Goal: Task Accomplishment & Management: Use online tool/utility

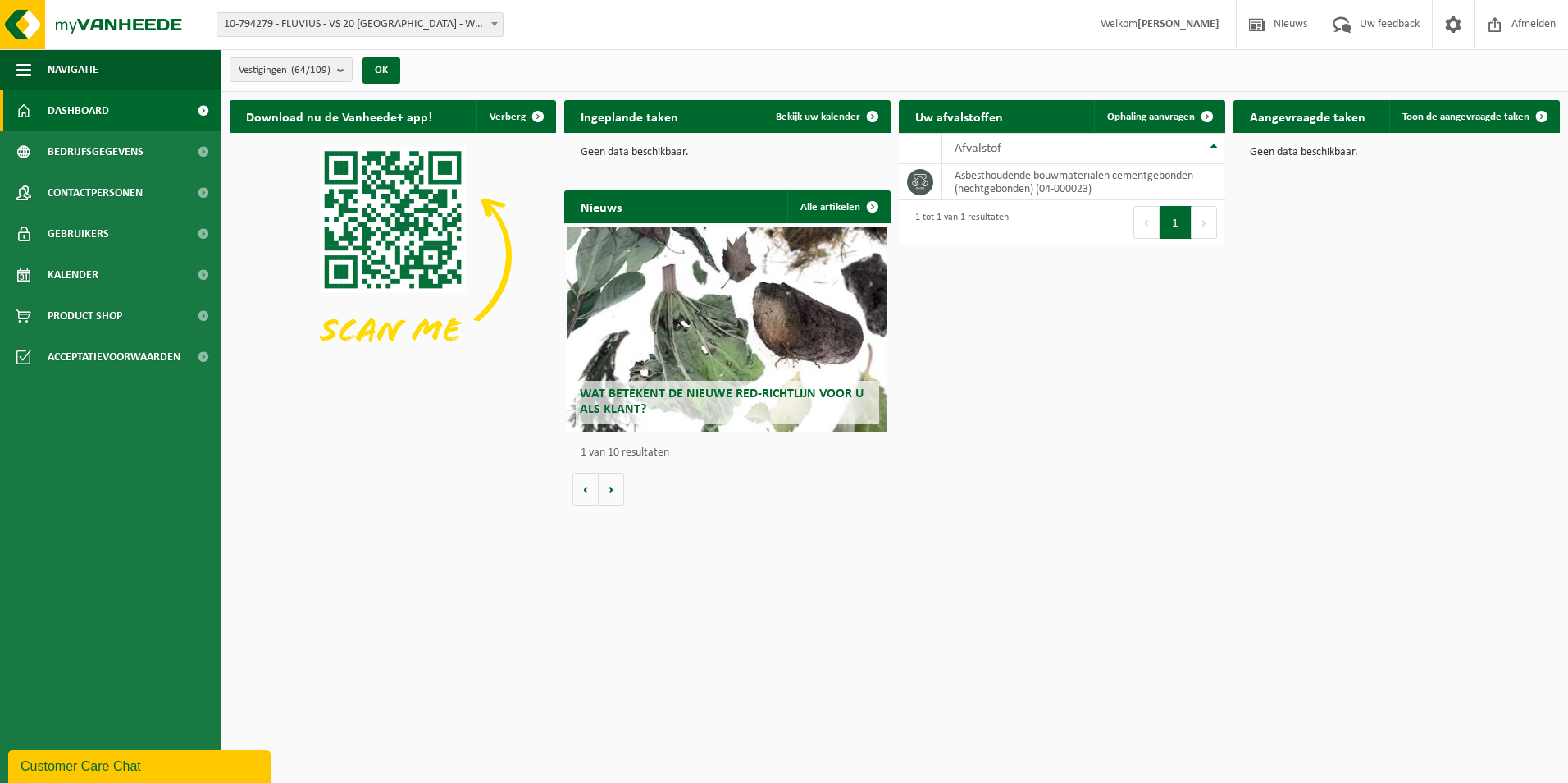
click at [499, 24] on span at bounding box center [494, 24] width 17 height 21
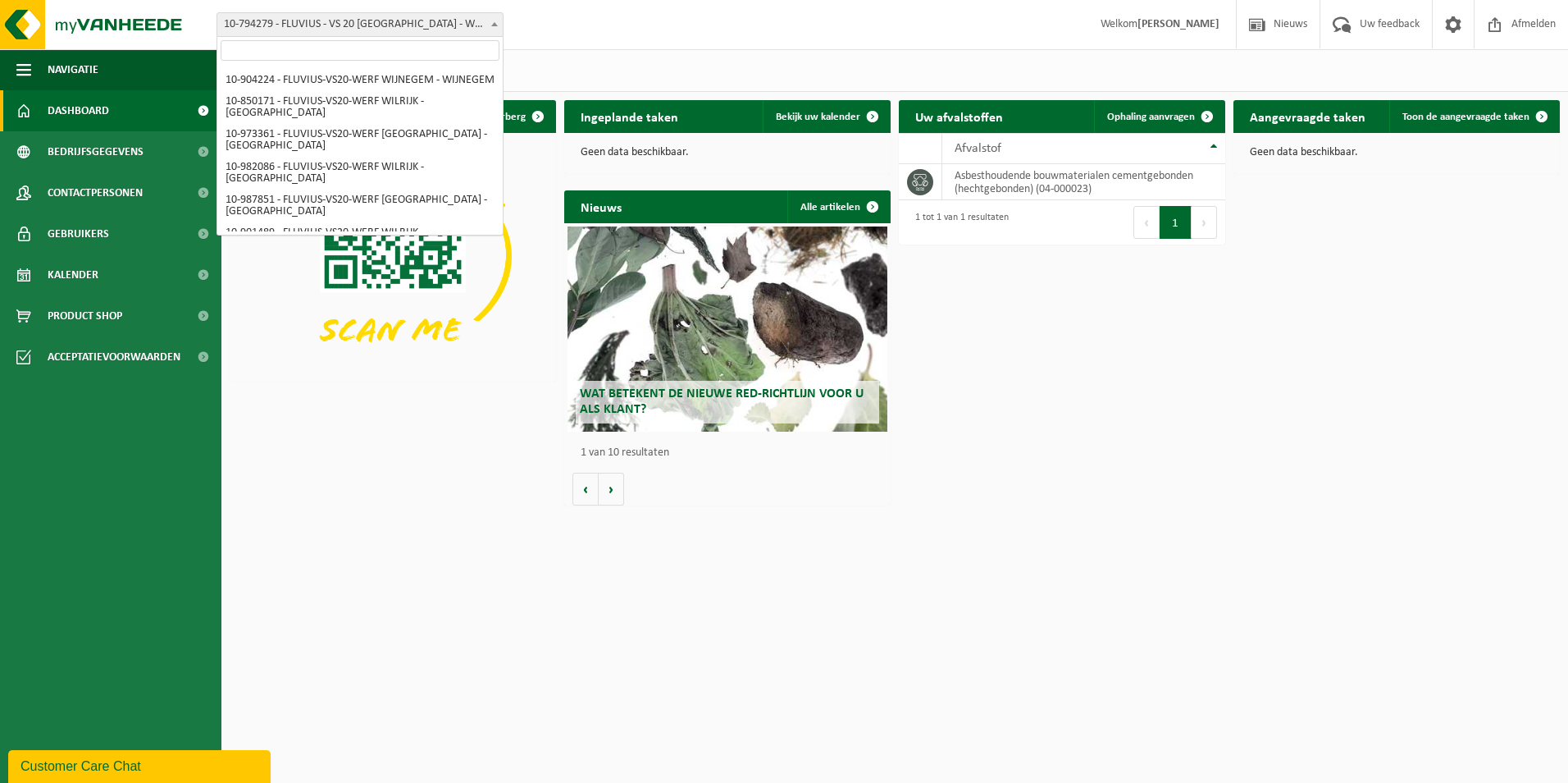
scroll to position [1734, 0]
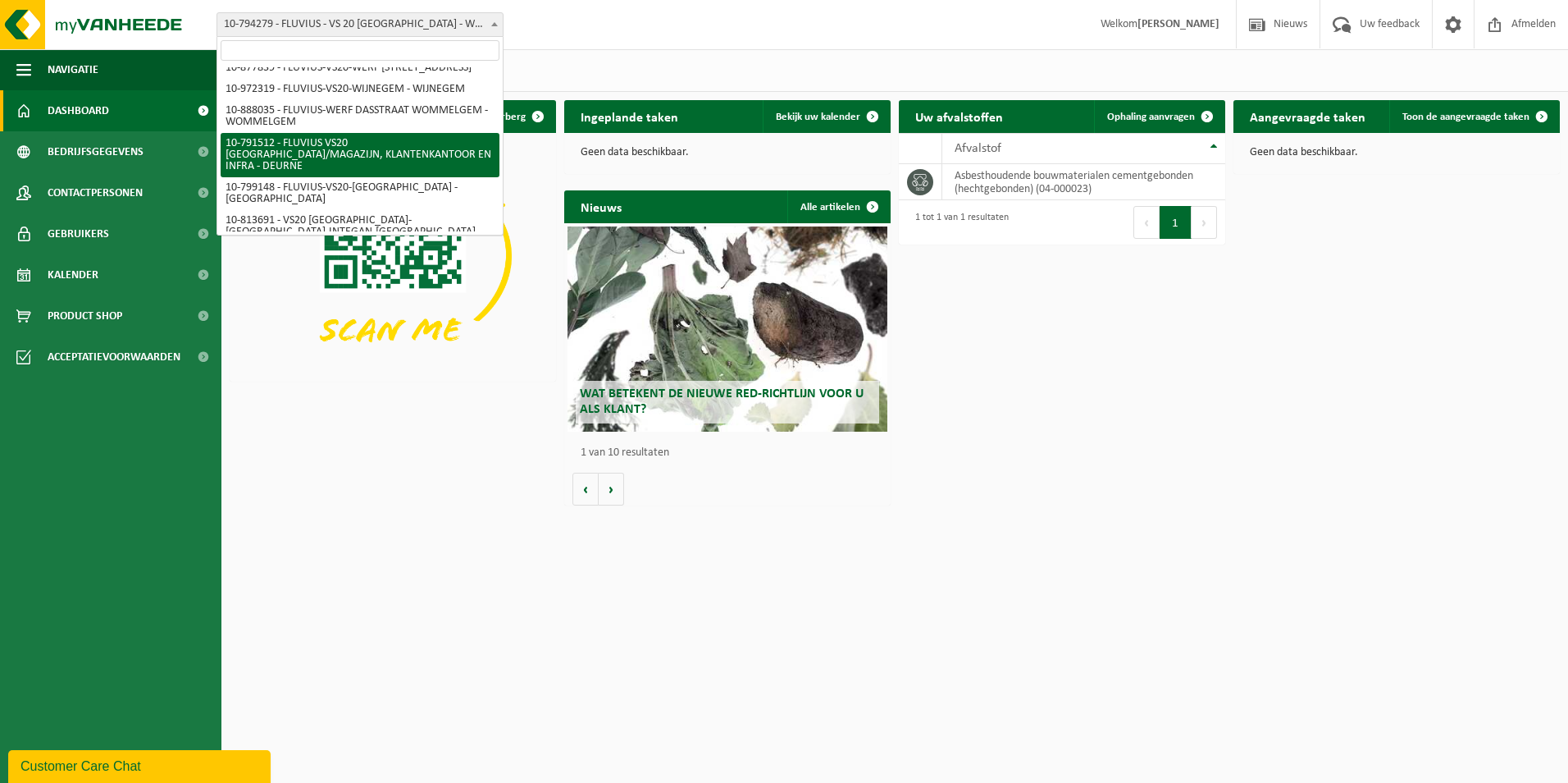
select select "30237"
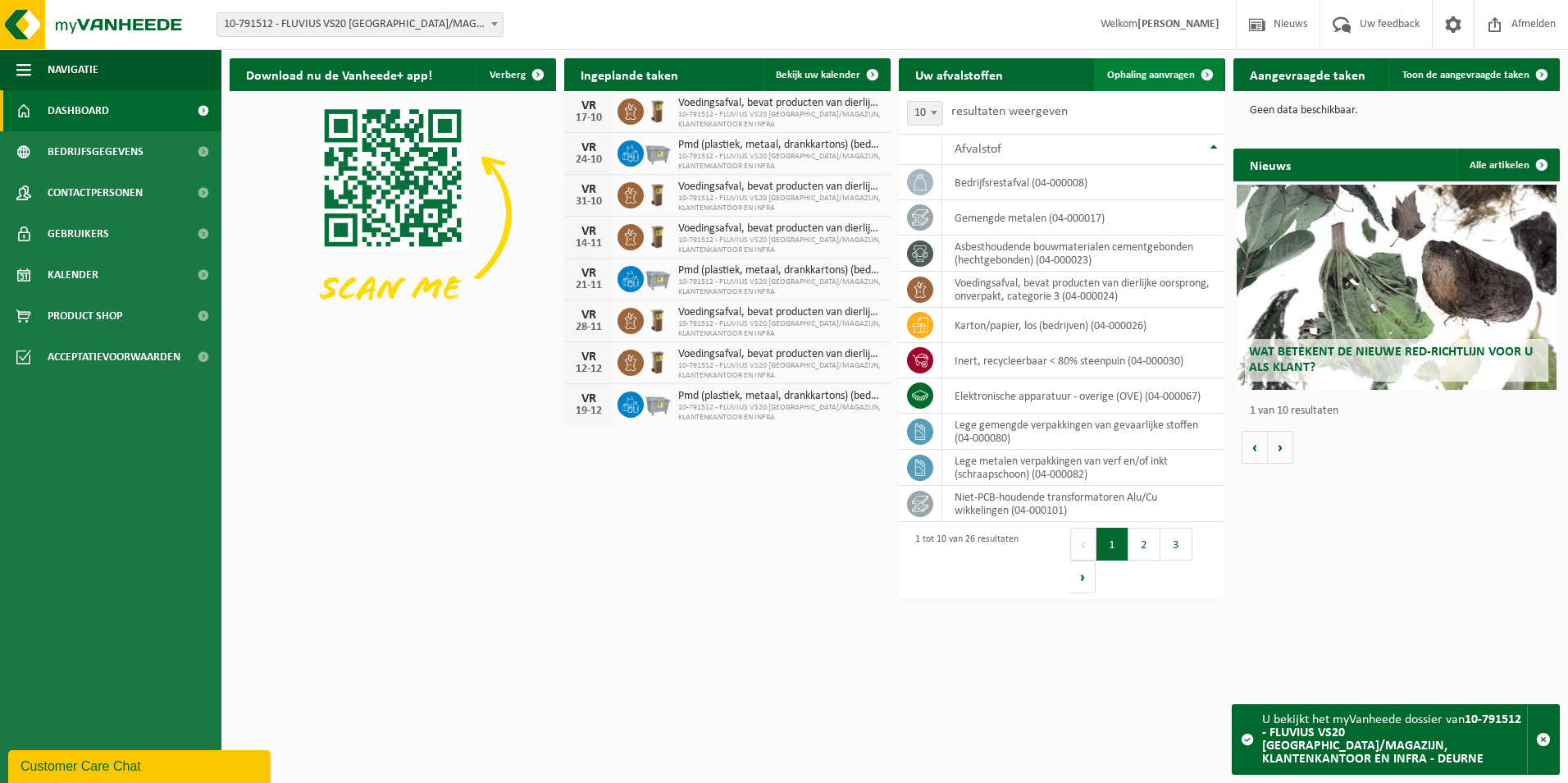
click at [1135, 70] on span "Ophaling aanvragen" at bounding box center [1151, 75] width 88 height 10
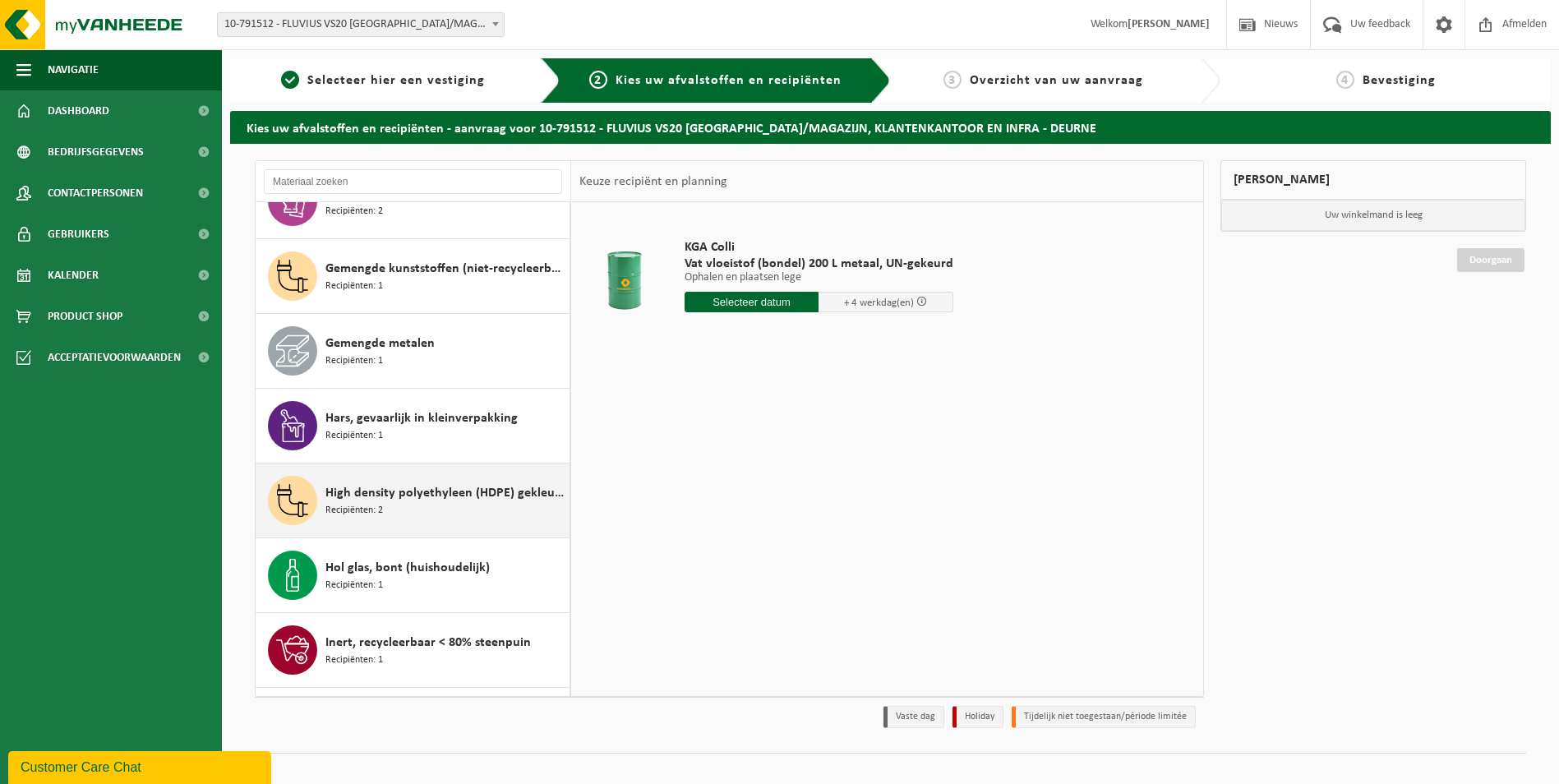
scroll to position [657, 0]
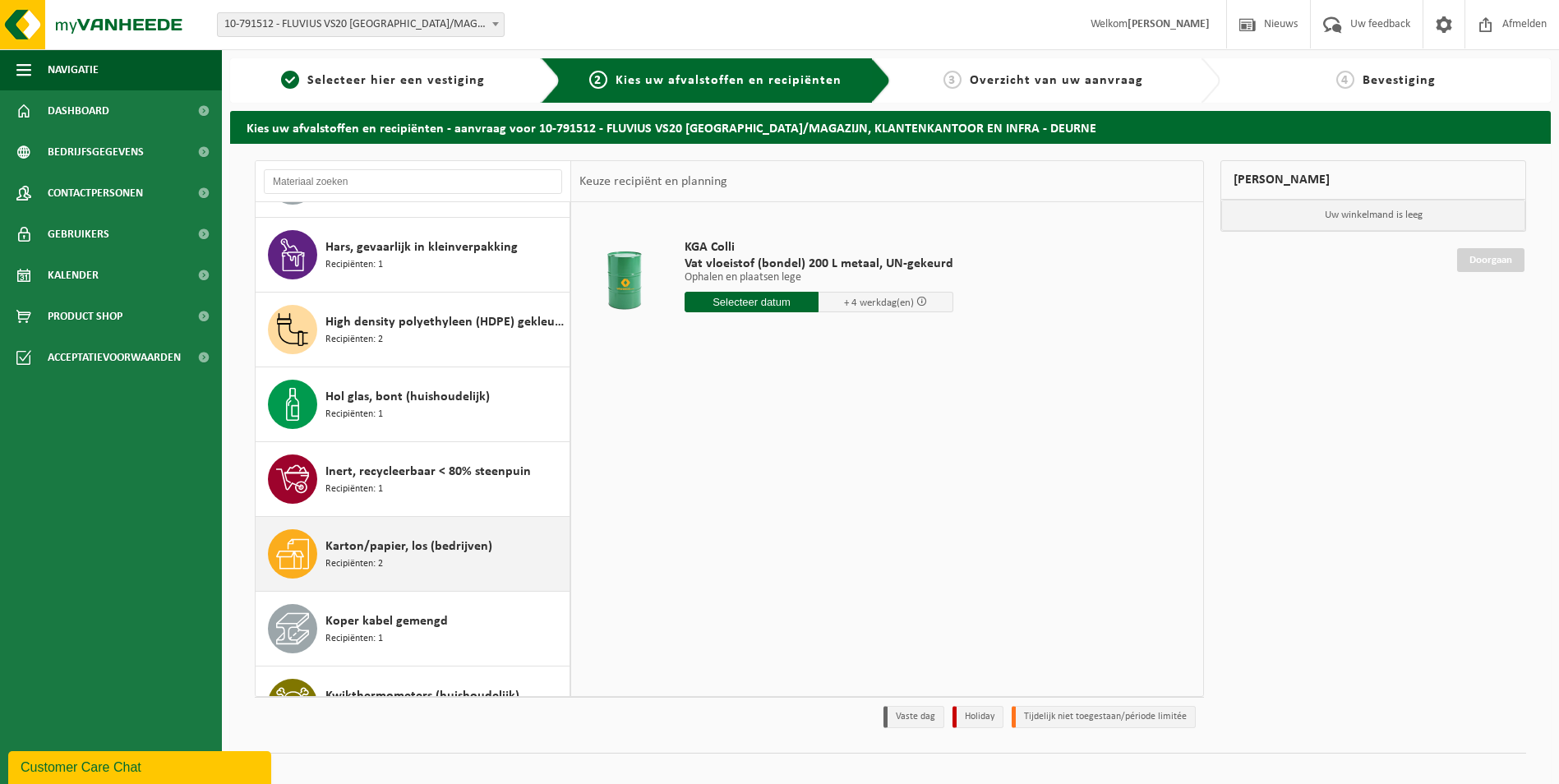
click at [390, 566] on div "Karton/papier, los (bedrijven) Recipiënten: 2" at bounding box center [445, 554] width 240 height 49
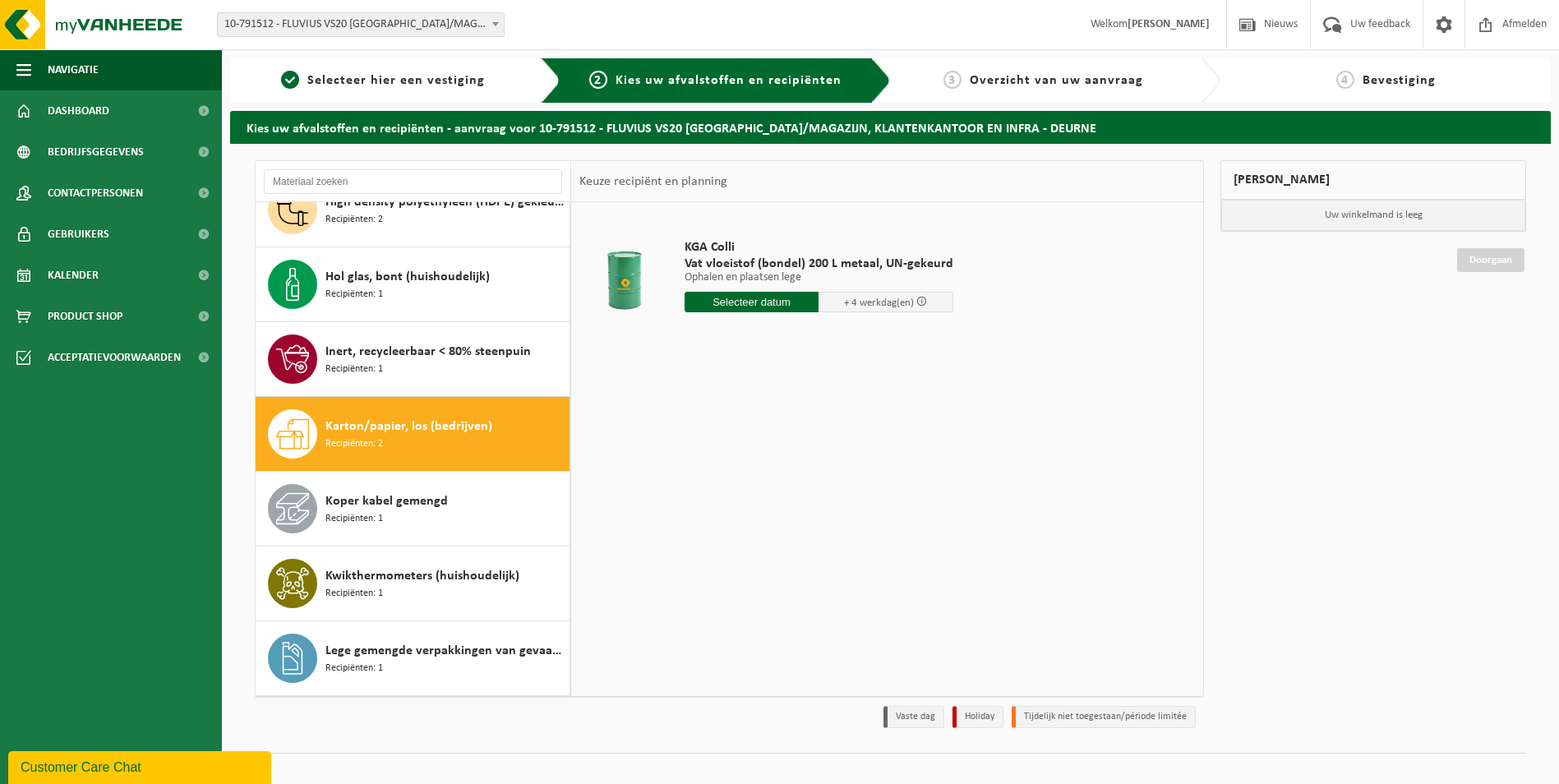
scroll to position [972, 0]
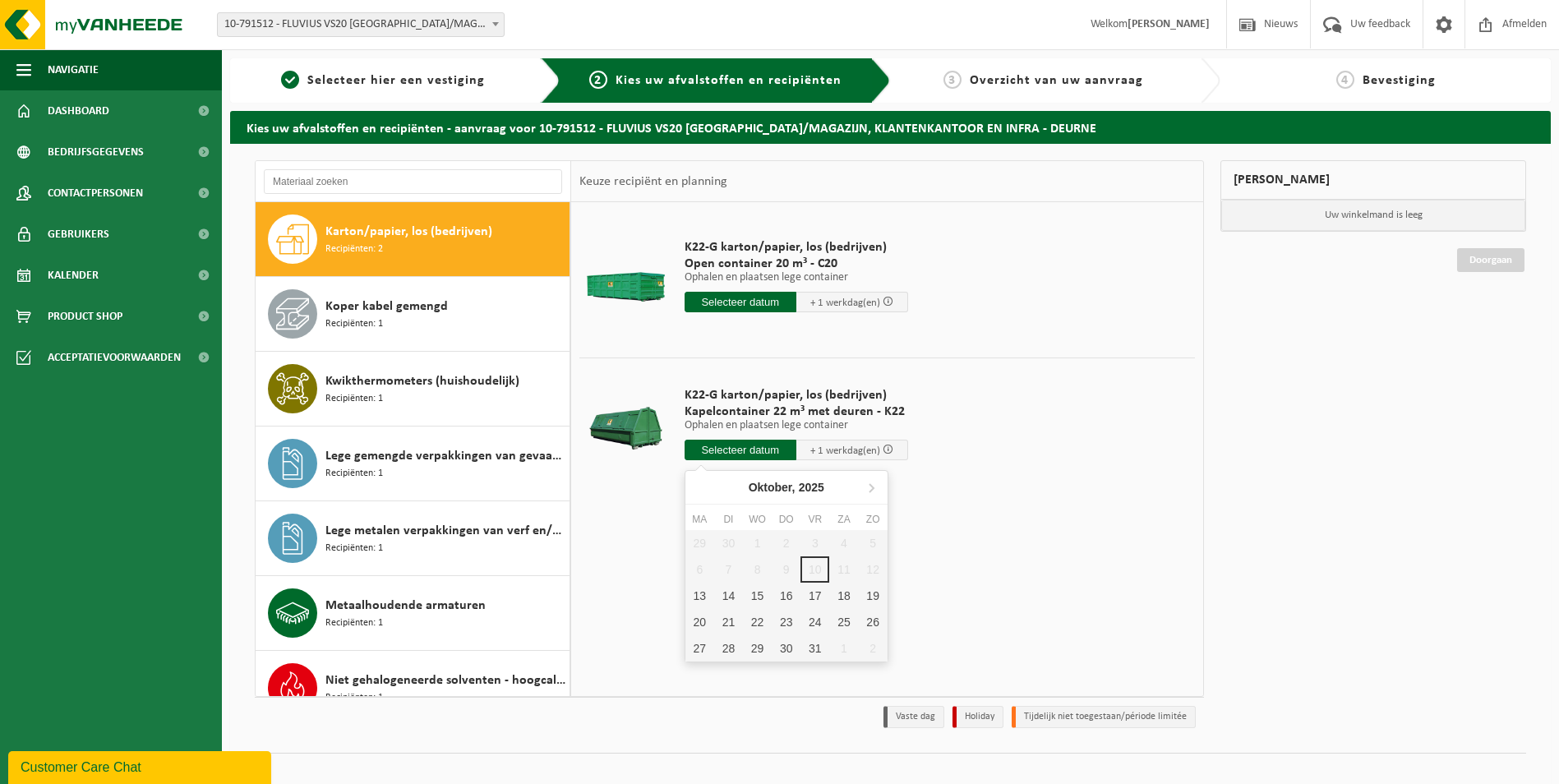
click at [768, 454] on input "text" at bounding box center [741, 450] width 112 height 21
click at [697, 597] on div "13" at bounding box center [700, 595] width 29 height 26
type input "Van 2025-10-13"
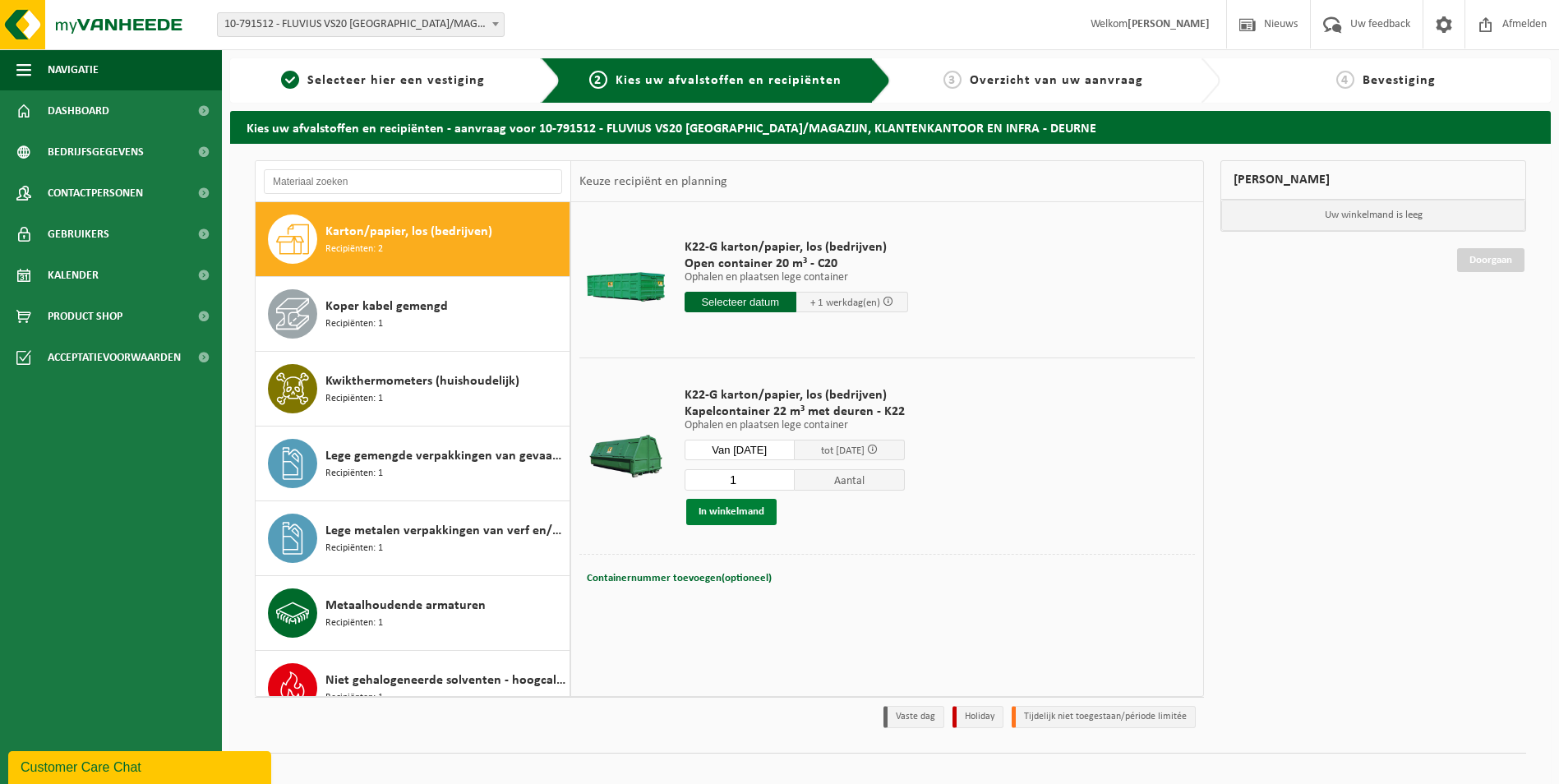
click at [742, 509] on button "In winkelmand" at bounding box center [731, 512] width 90 height 26
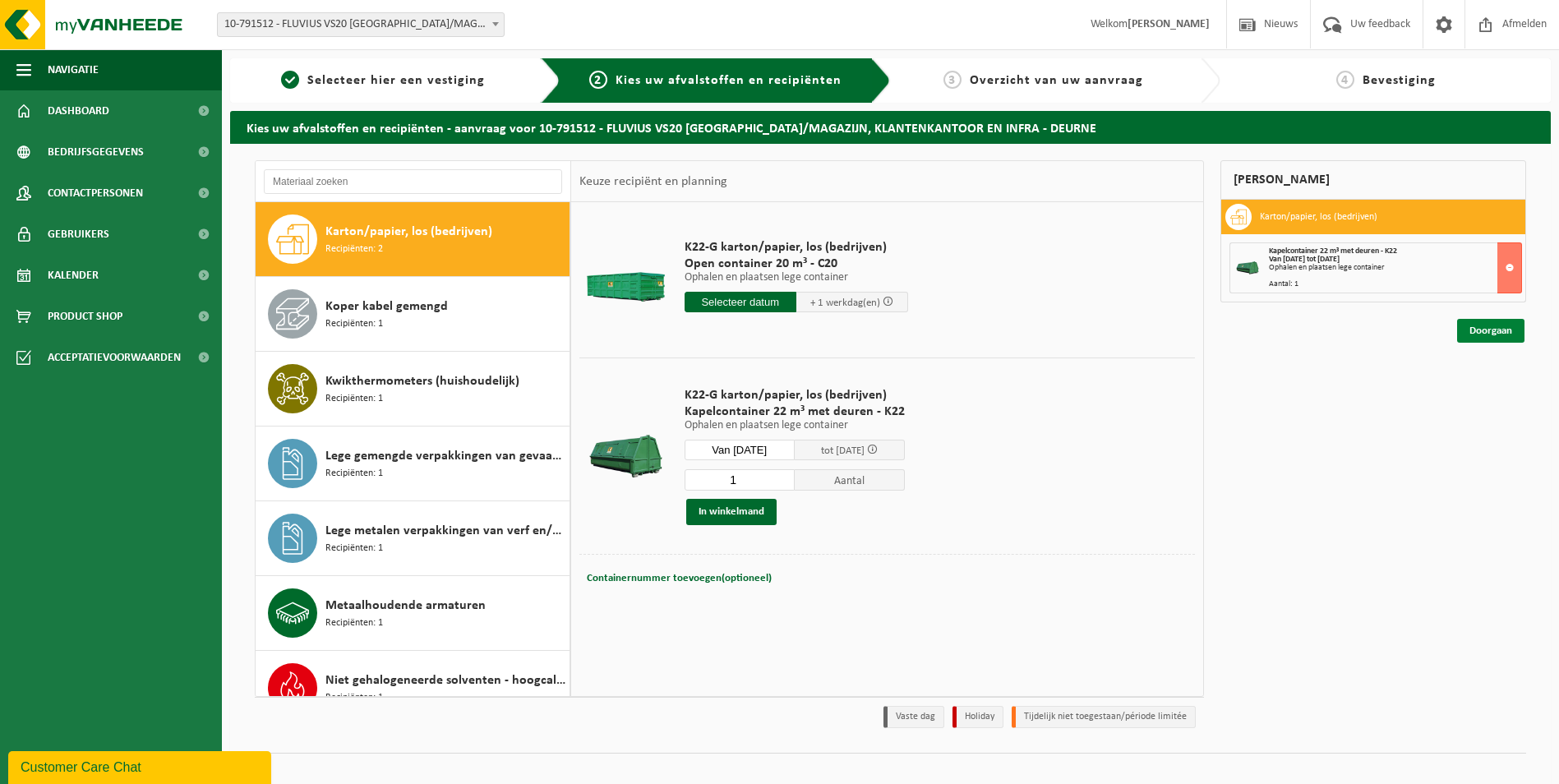
click at [1488, 327] on link "Doorgaan" at bounding box center [1490, 330] width 67 height 24
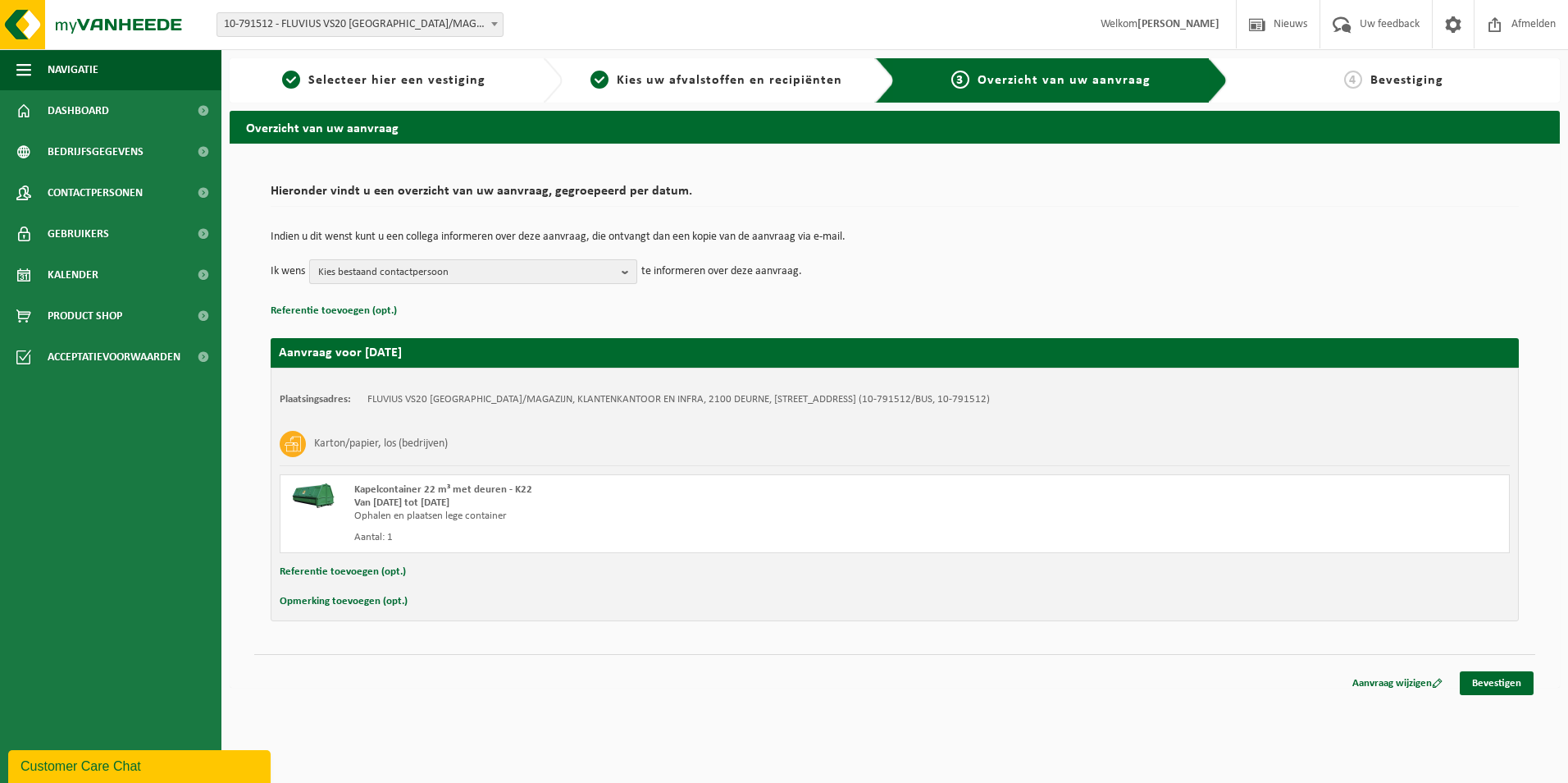
click at [623, 276] on b "button" at bounding box center [628, 271] width 15 height 23
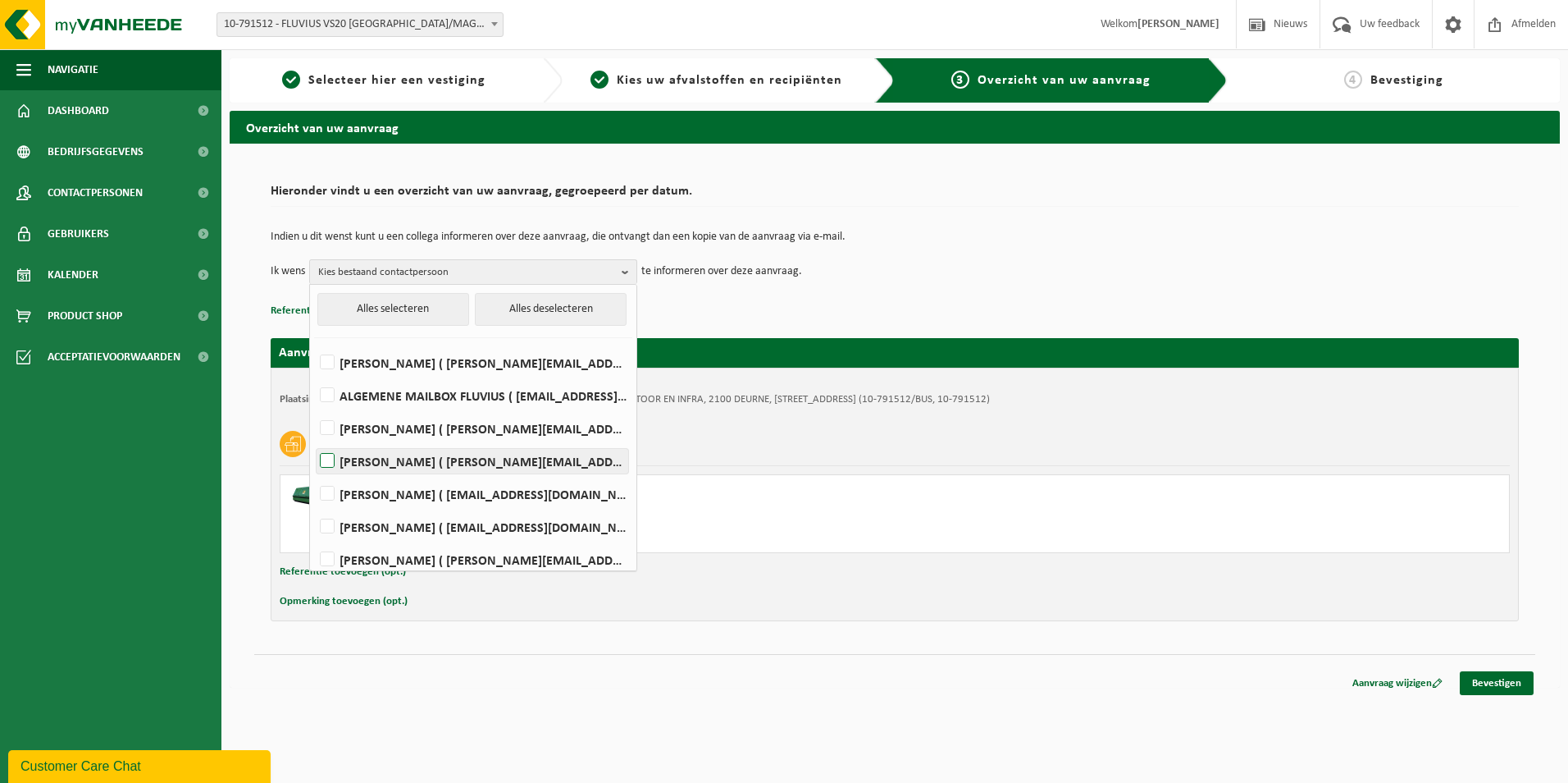
scroll to position [42, 0]
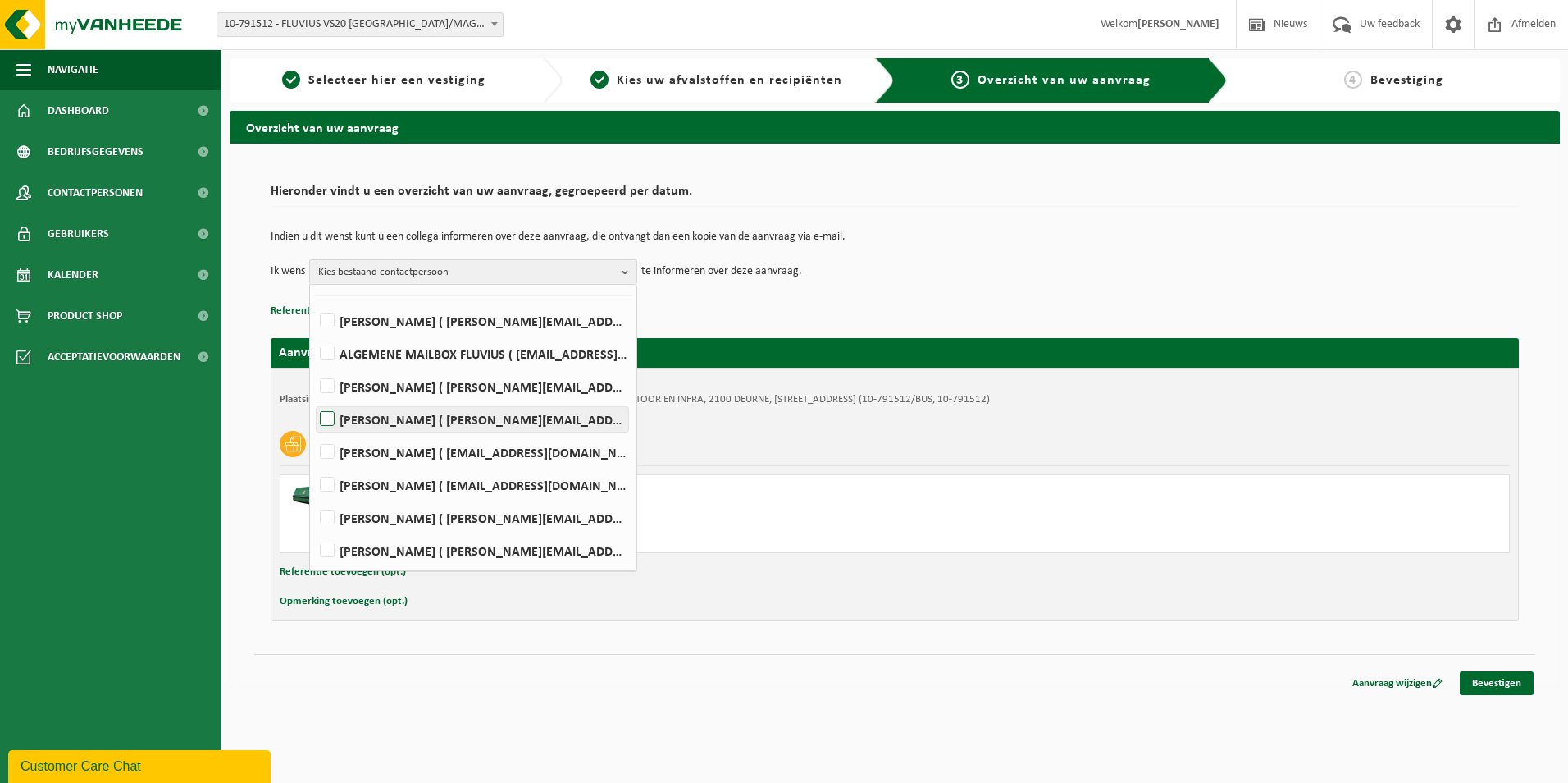
click at [327, 422] on label "Albert Talboom ( albert.talboom@fluvius.be )" at bounding box center [472, 419] width 312 height 24
click at [314, 398] on input "Albert Talboom ( albert.talboom@fluvius.be )" at bounding box center [313, 398] width 1 height 1
checkbox input "true"
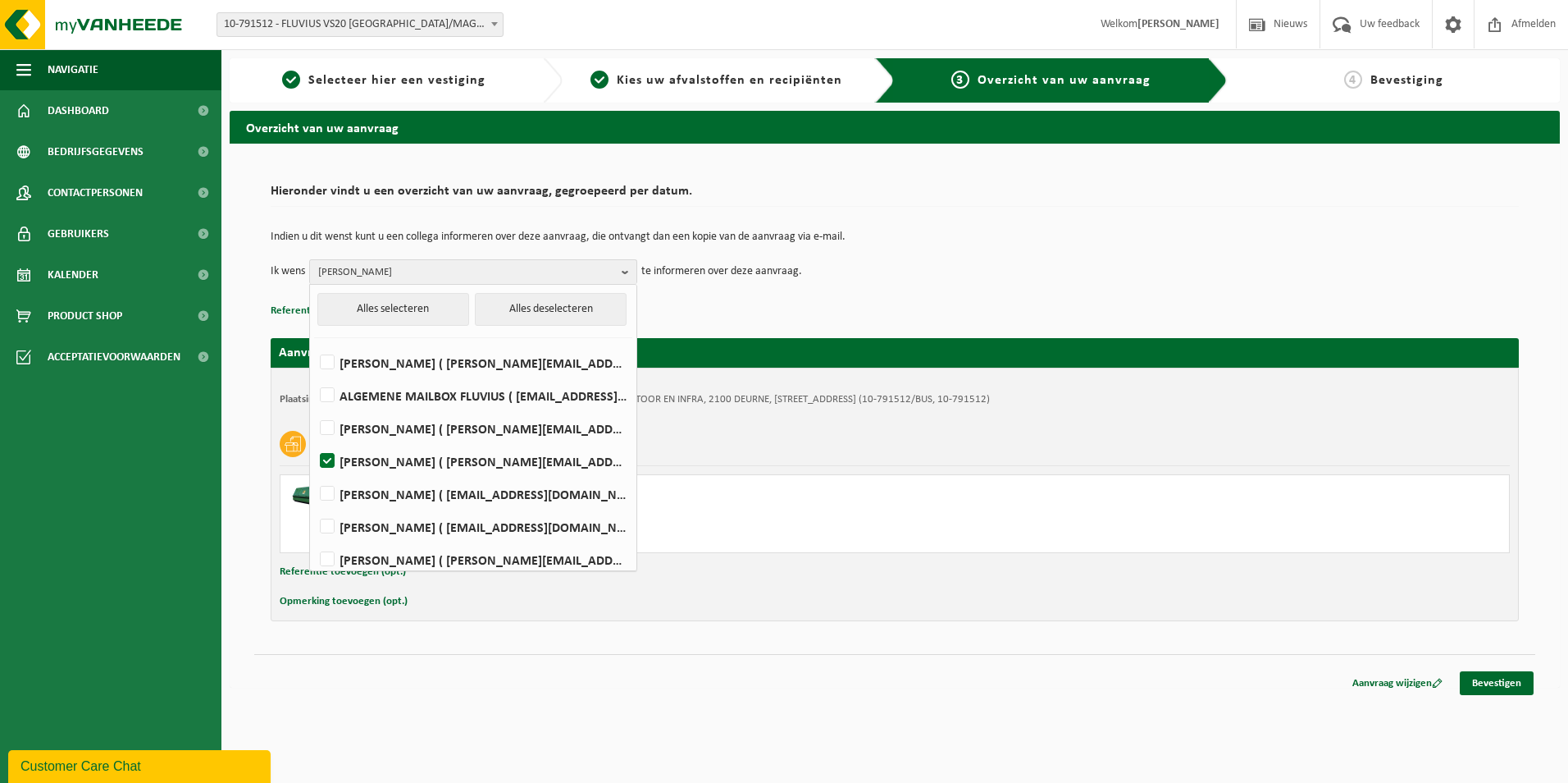
click at [1080, 285] on div "Indien u dit wenst kunt u een collega informeren over deze aanvraag, die ontvan…" at bounding box center [894, 257] width 1248 height 85
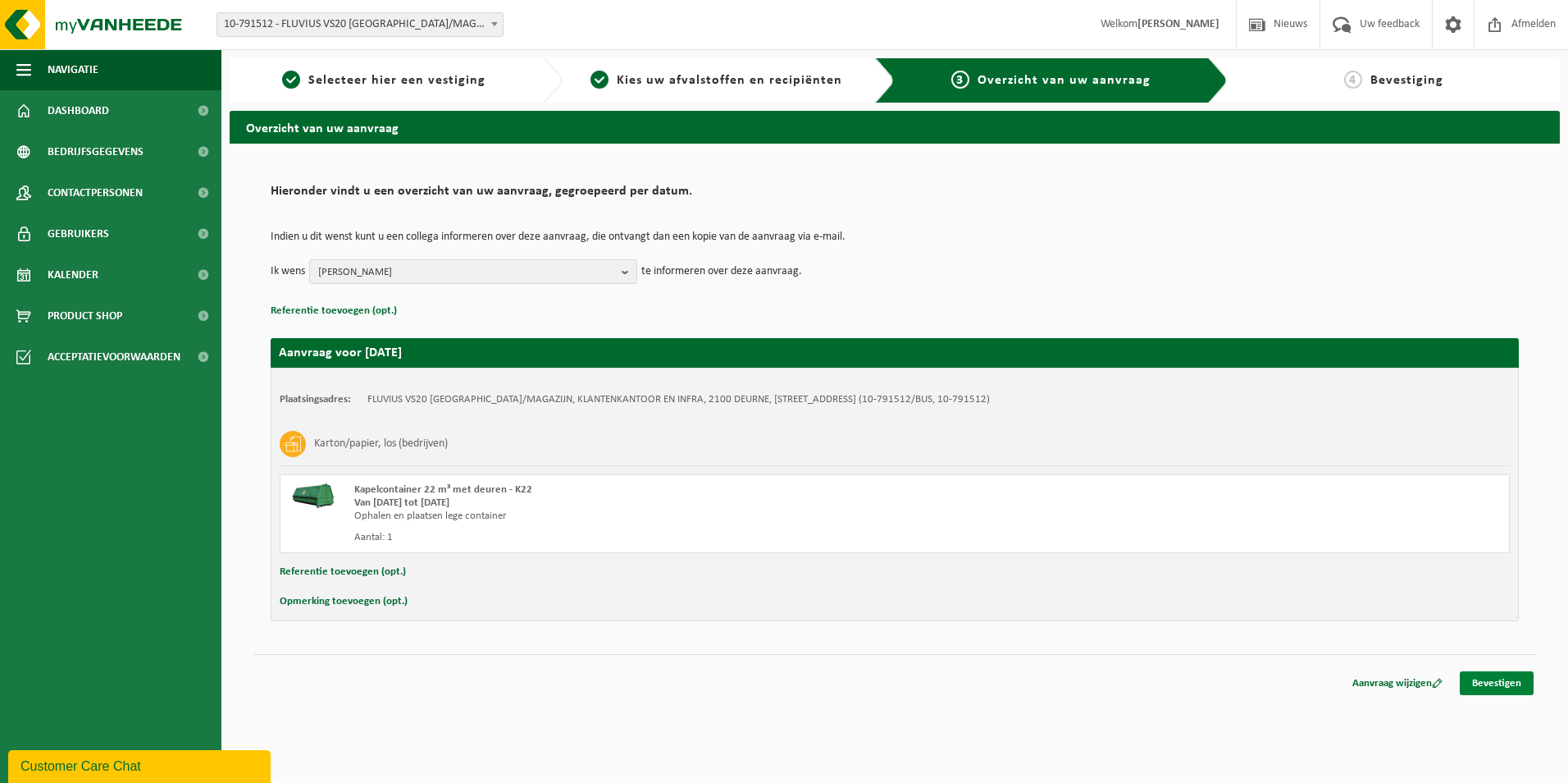
click at [1497, 682] on link "Bevestigen" at bounding box center [1497, 683] width 74 height 24
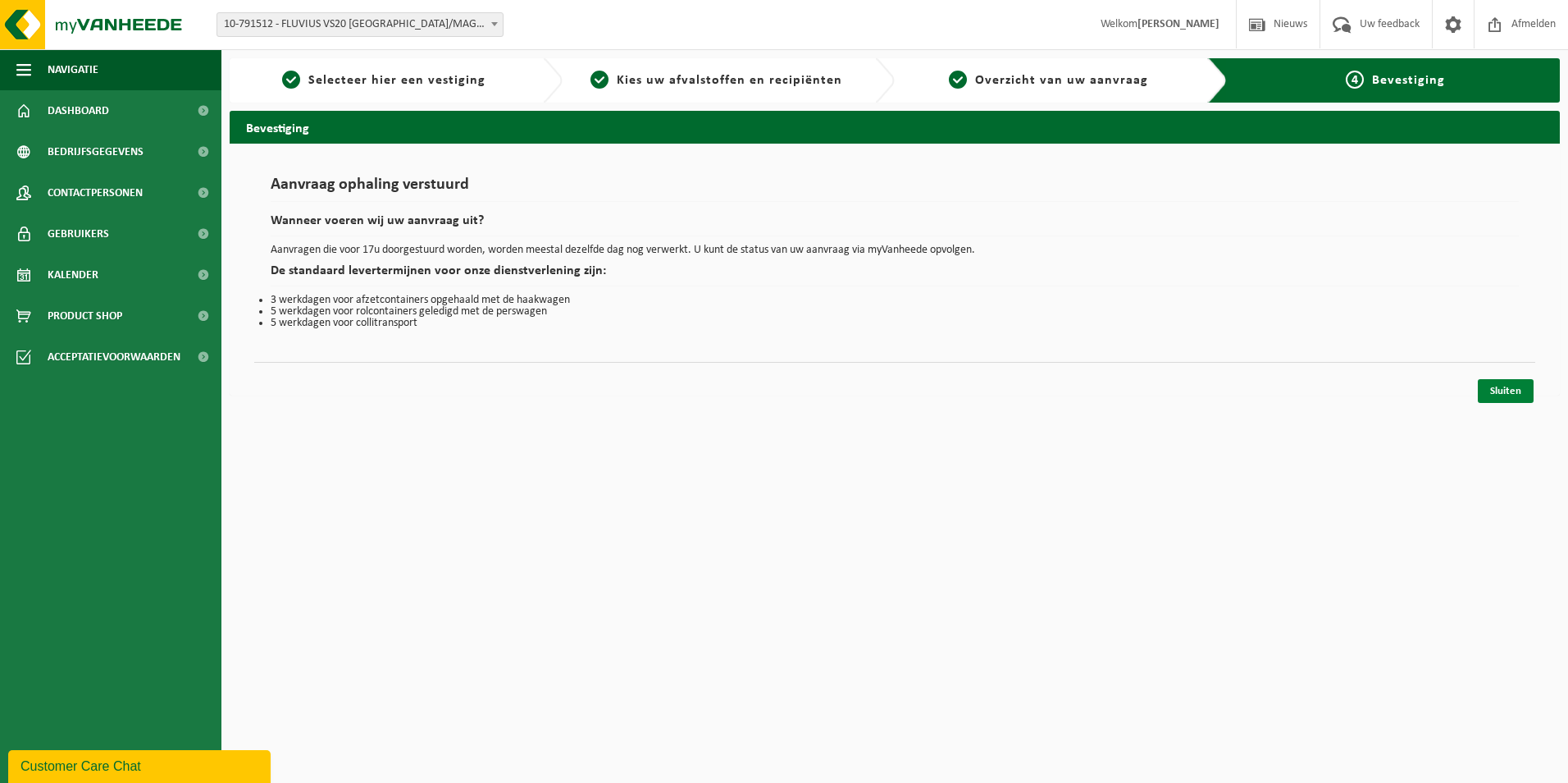
click at [1504, 395] on link "Sluiten" at bounding box center [1505, 391] width 56 height 24
